Goal: Task Accomplishment & Management: Manage account settings

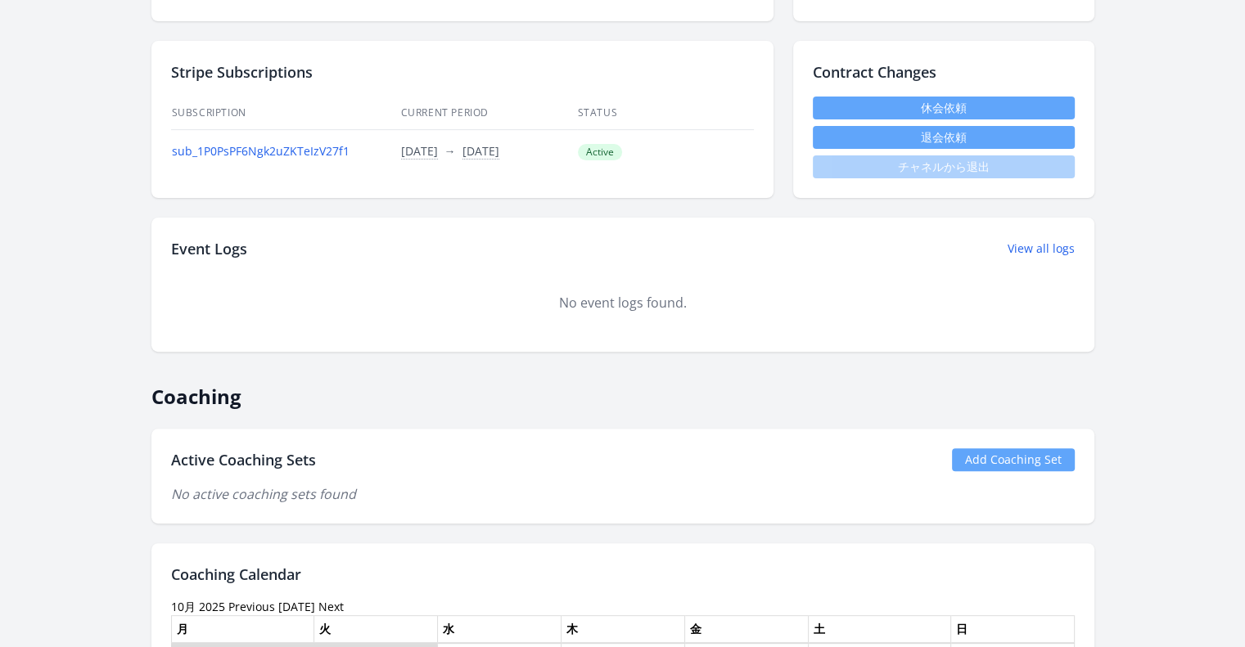
scroll to position [655, 0]
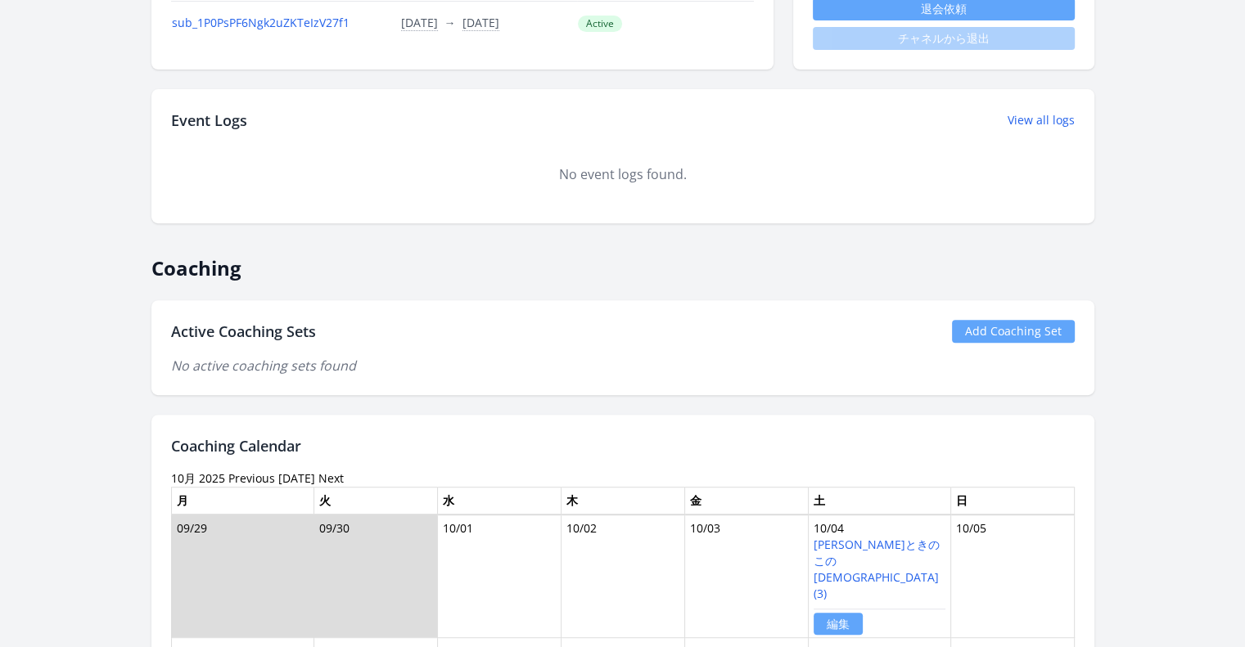
click at [990, 326] on link "Add Coaching Set" at bounding box center [1013, 331] width 123 height 23
click at [1062, 328] on link "Add Coaching Set" at bounding box center [1013, 331] width 123 height 23
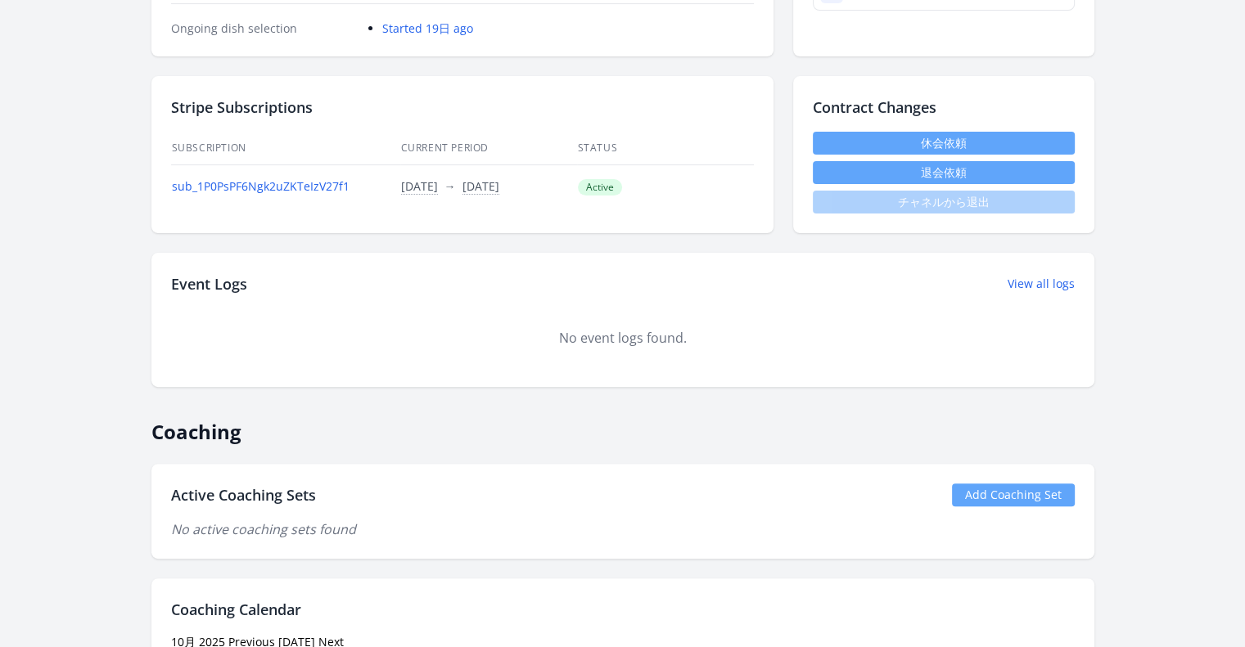
scroll to position [327, 0]
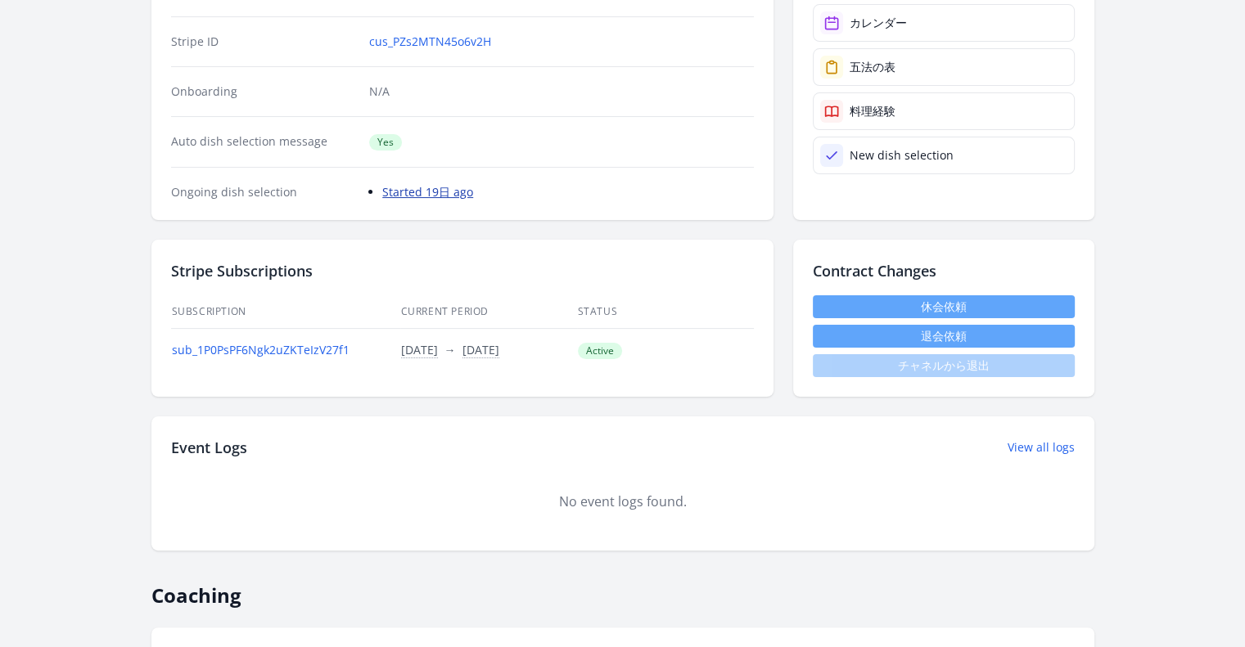
click at [442, 190] on link "Started 19日 ago" at bounding box center [427, 192] width 91 height 16
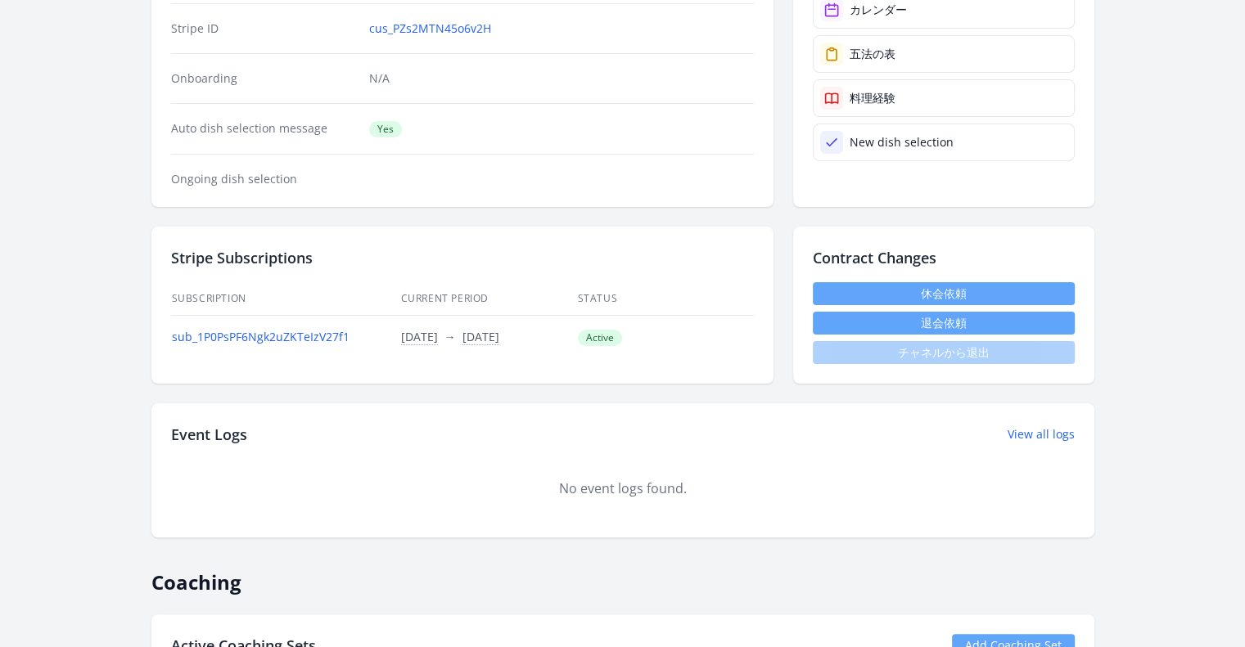
scroll to position [164, 0]
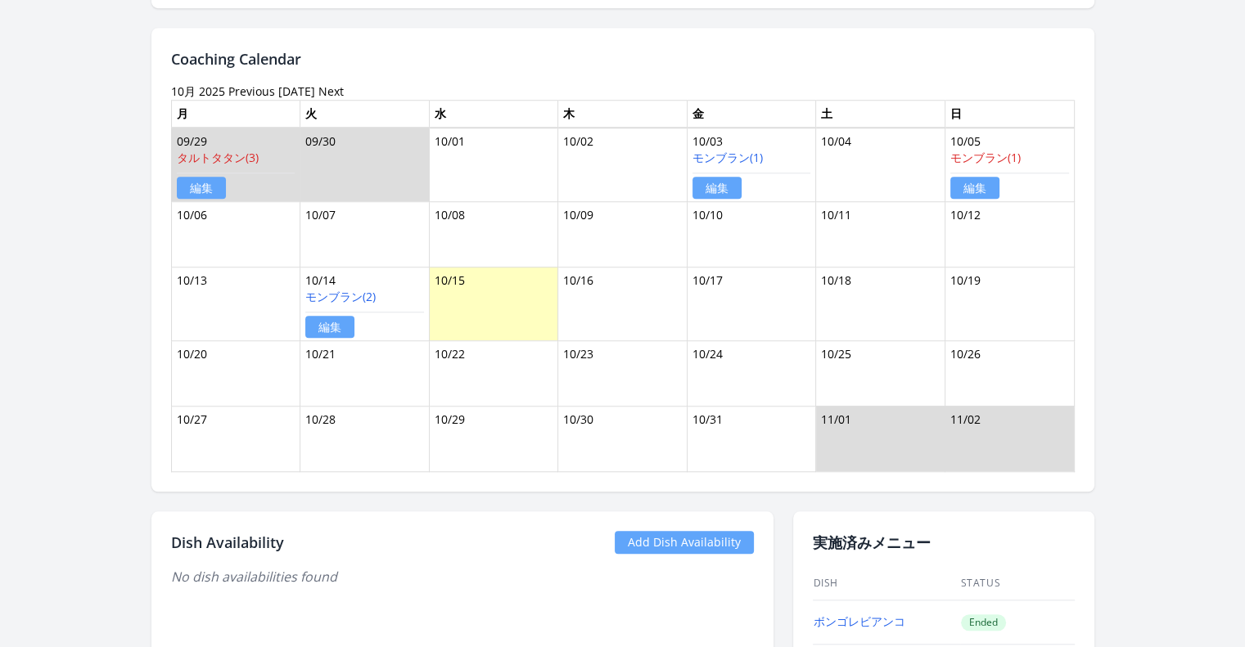
scroll to position [1310, 0]
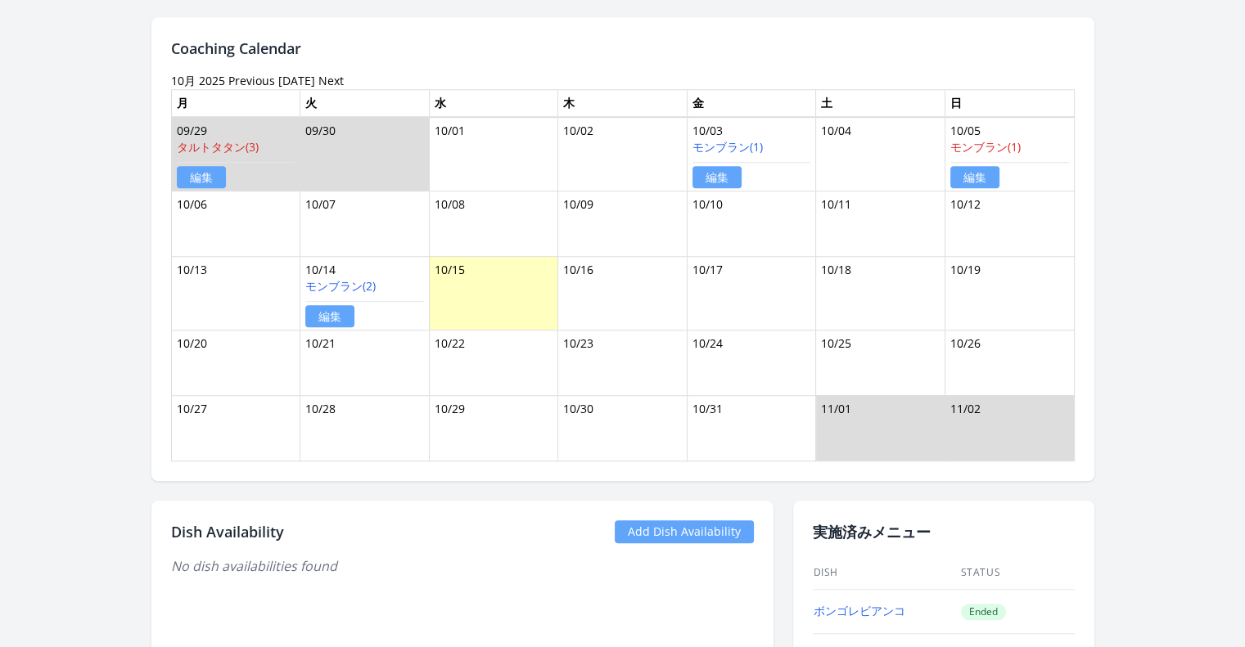
click at [343, 313] on link "編集" at bounding box center [329, 316] width 49 height 22
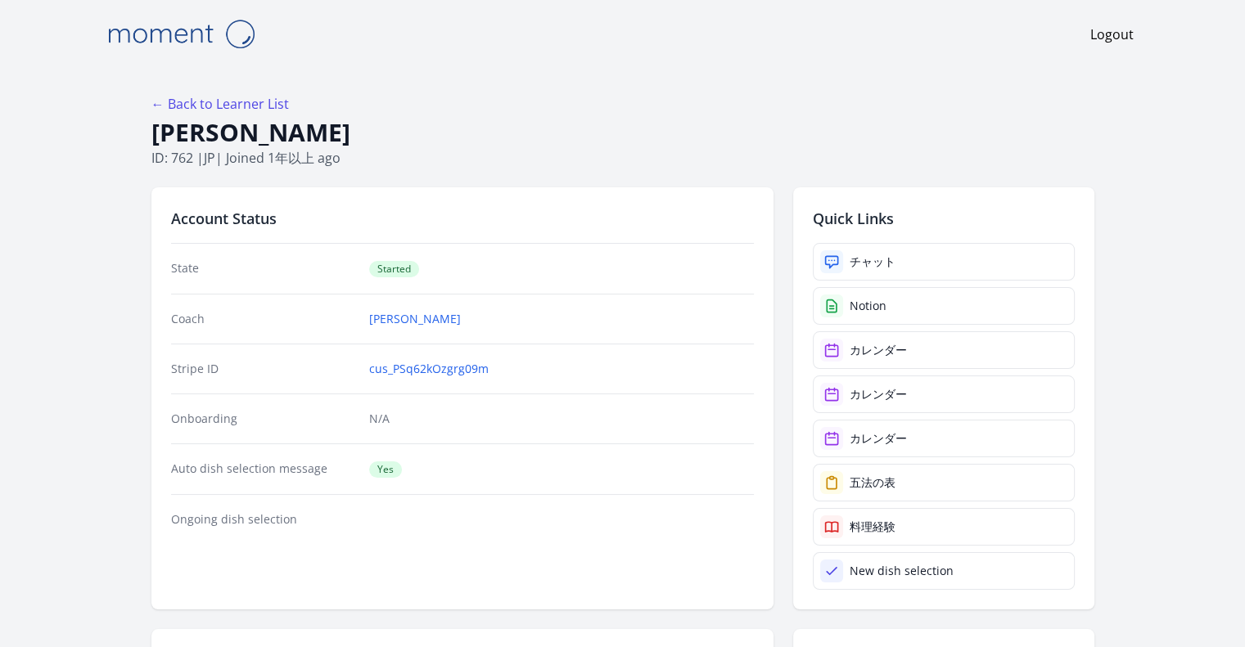
scroll to position [164, 0]
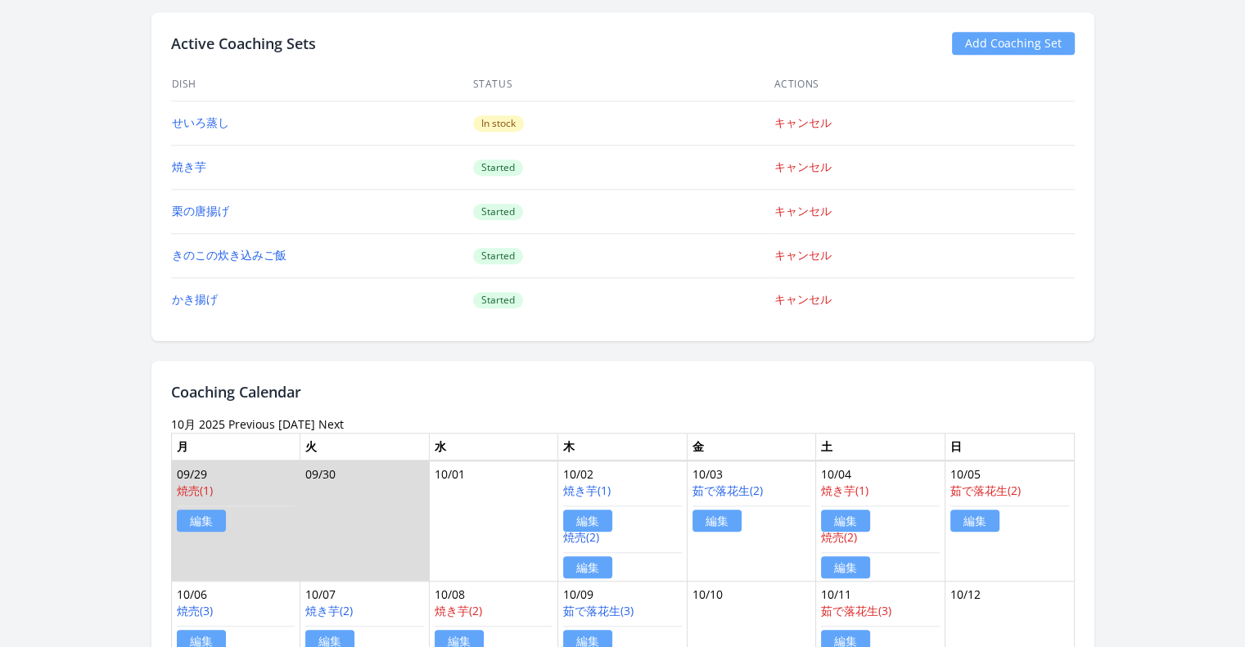
scroll to position [1310, 0]
click at [1030, 38] on link "Add Coaching Set" at bounding box center [1013, 43] width 123 height 23
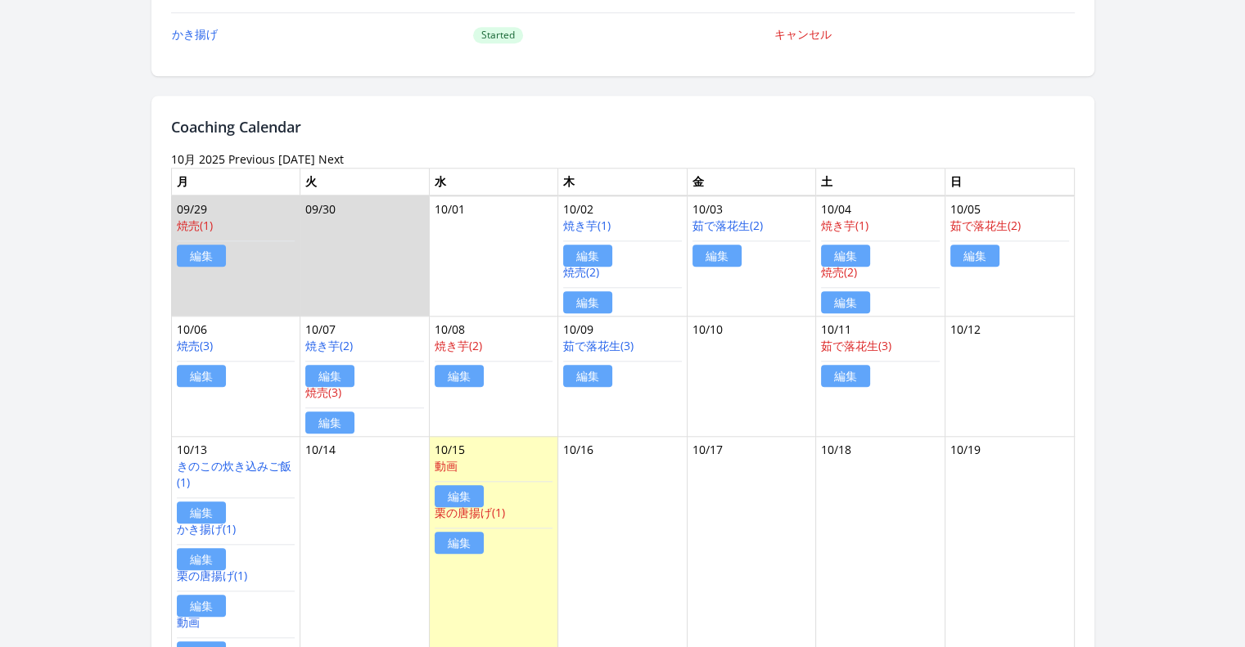
scroll to position [1719, 0]
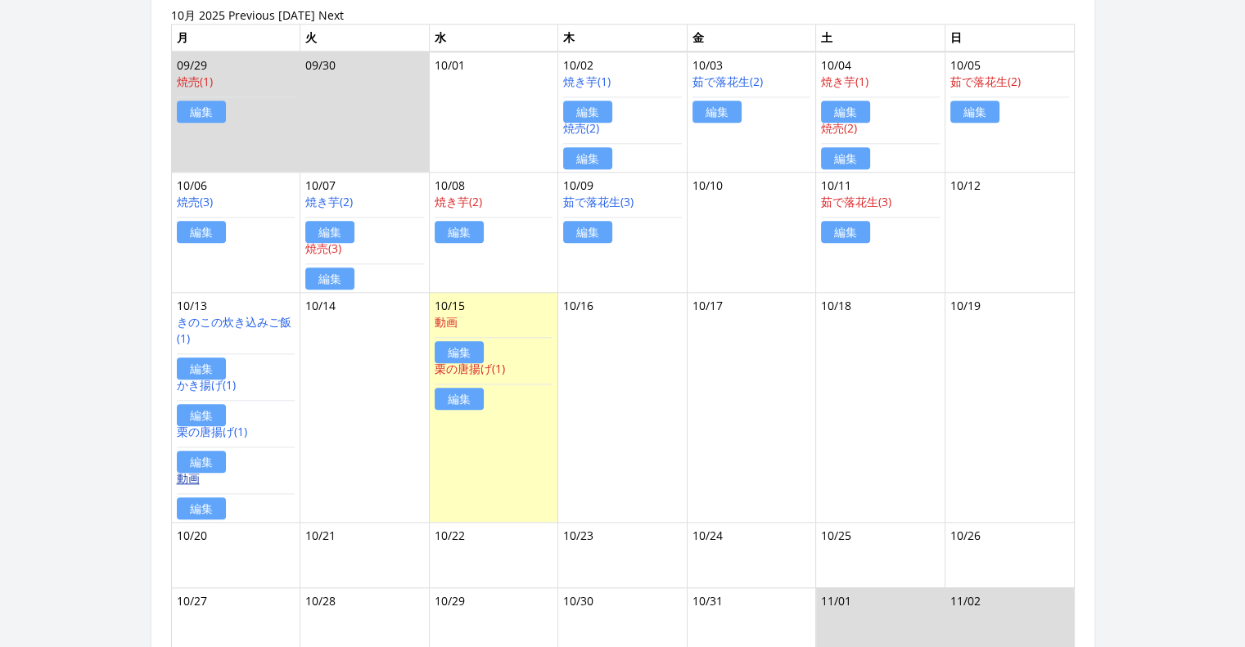
click at [197, 471] on link "動画" at bounding box center [188, 479] width 23 height 16
